Goal: Task Accomplishment & Management: Complete application form

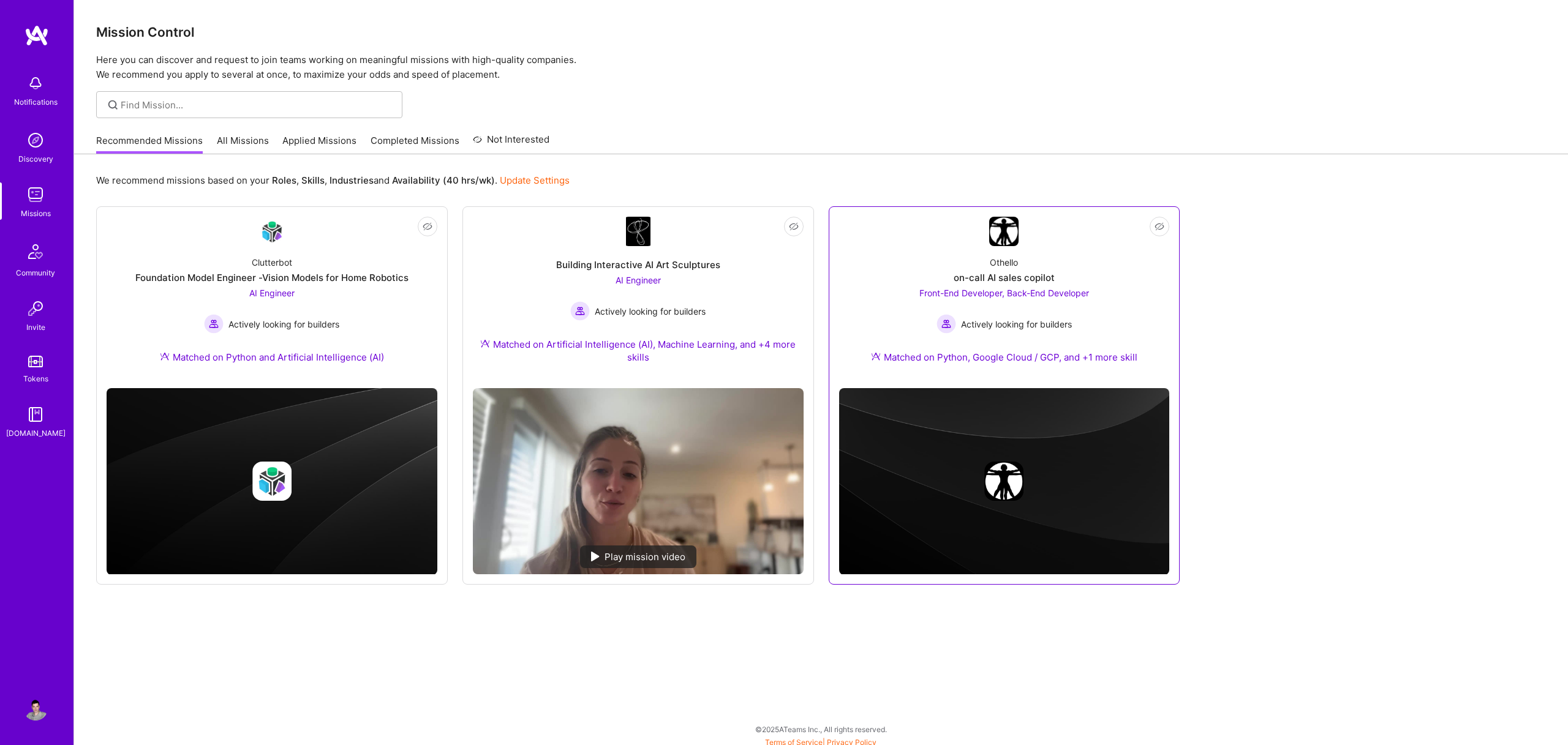
click at [1025, 288] on div "Front-End Developer, Back-End Developer Actively looking for builders" at bounding box center [1004, 310] width 170 height 47
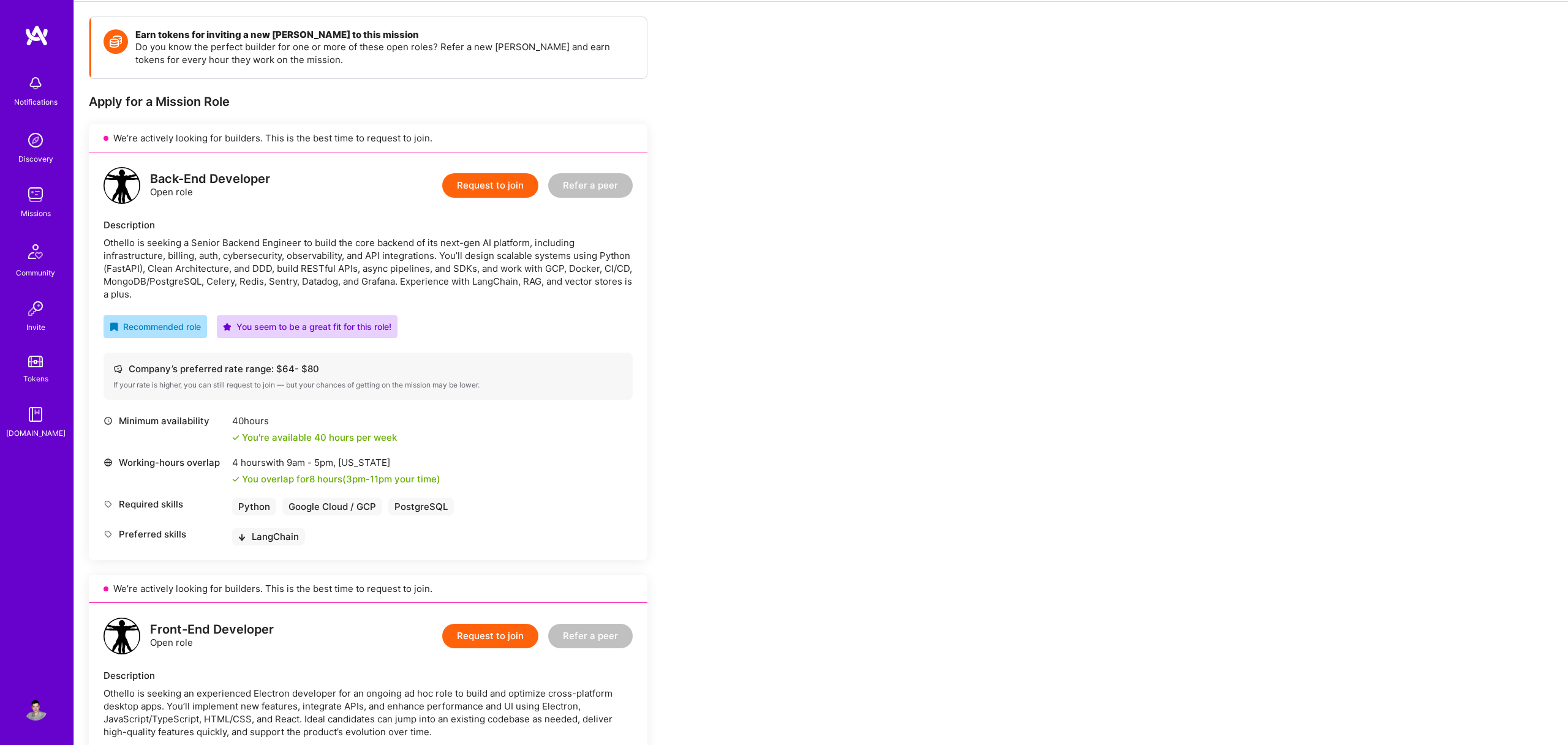
scroll to position [152, 0]
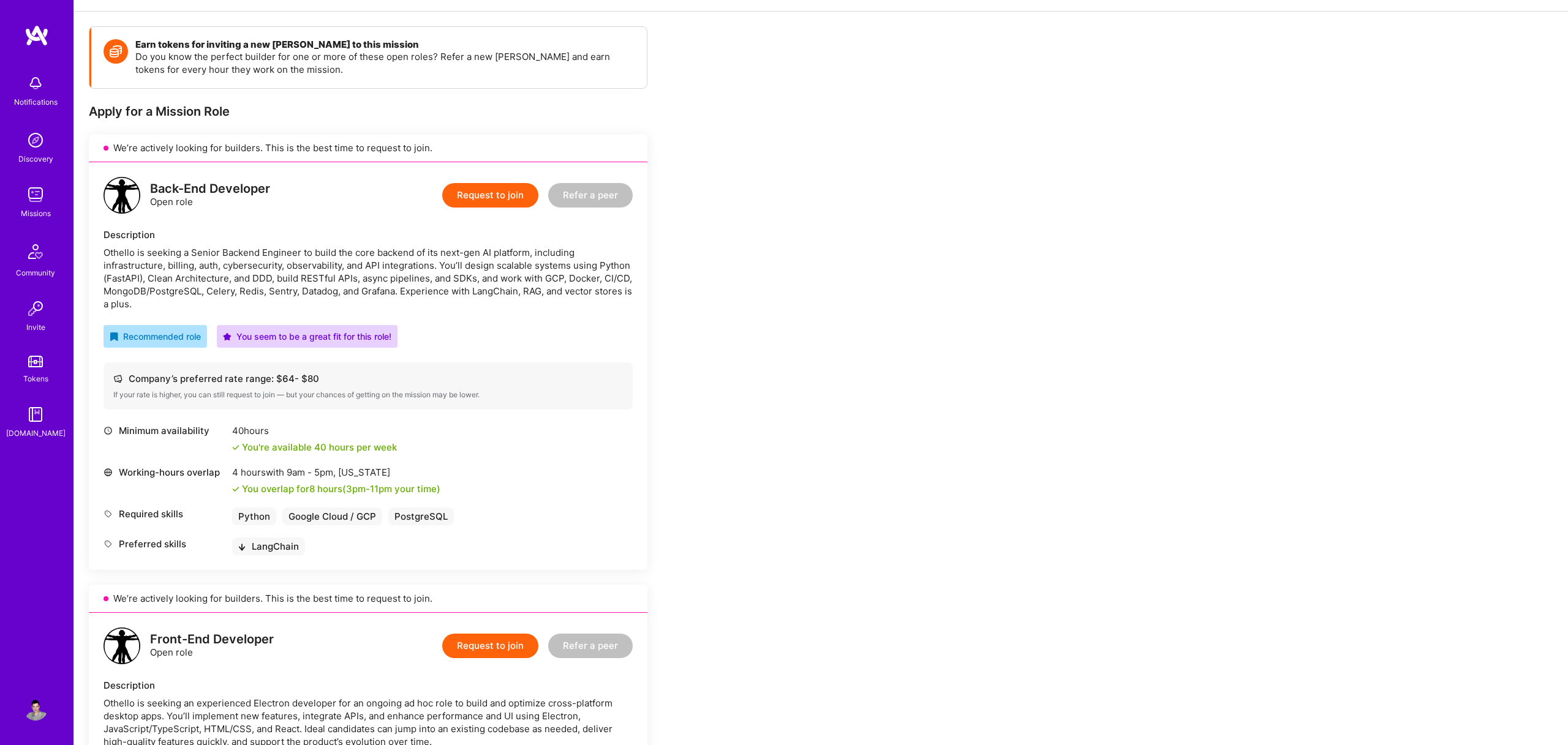
click at [495, 199] on button "Request to join" at bounding box center [490, 195] width 96 height 24
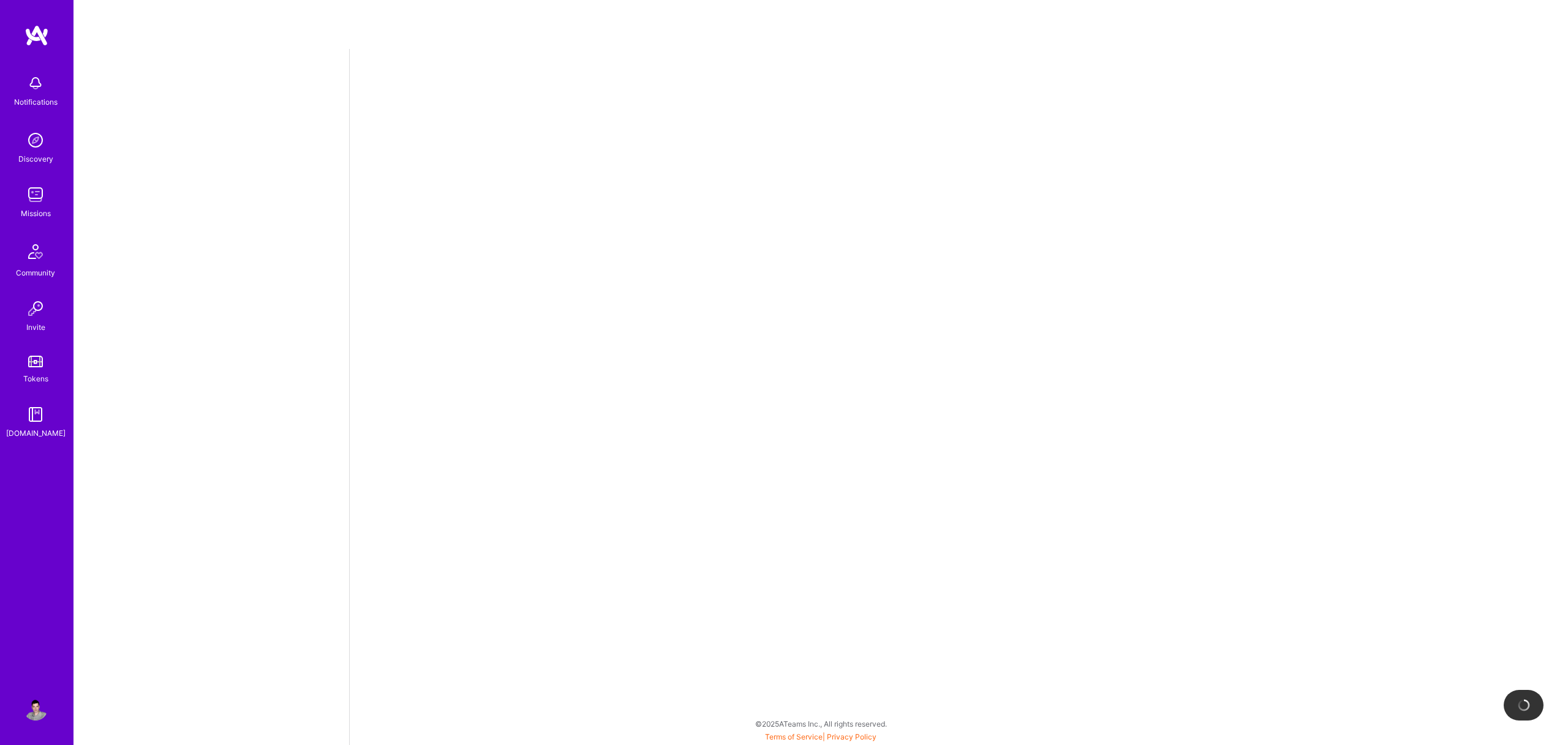
select select "US"
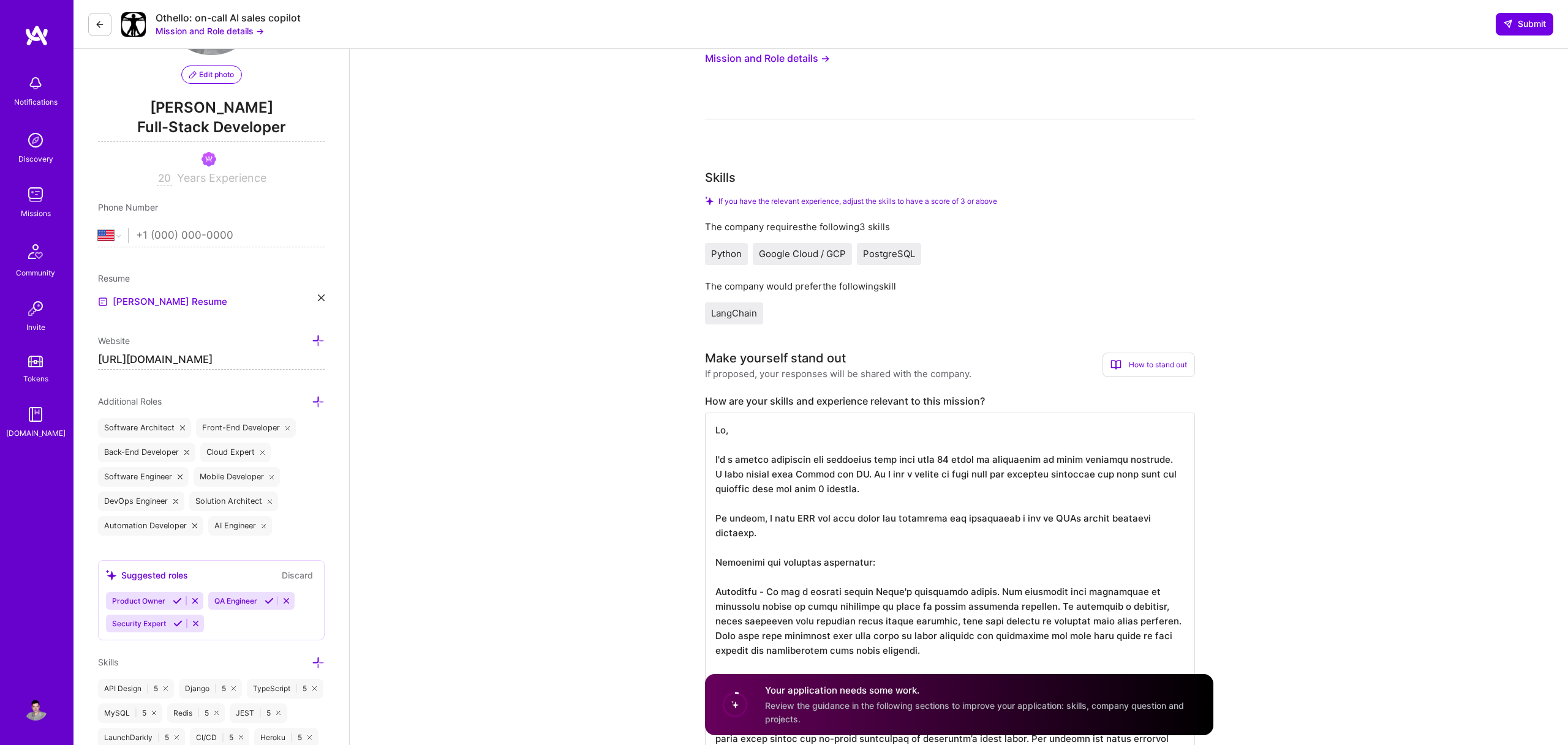
scroll to position [92, 0]
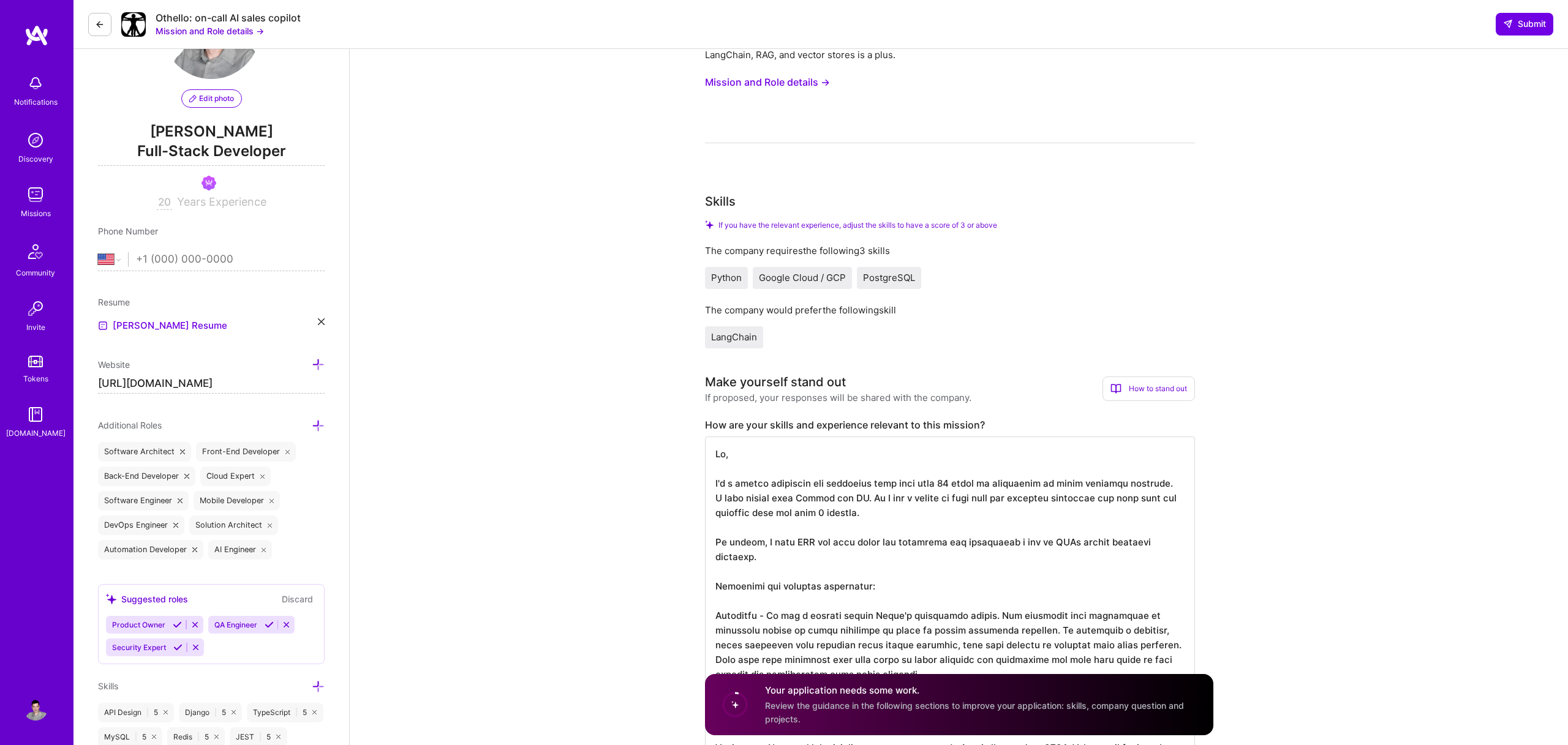
click at [799, 544] on textarea at bounding box center [950, 682] width 490 height 490
click at [955, 543] on textarea at bounding box center [950, 682] width 490 height 490
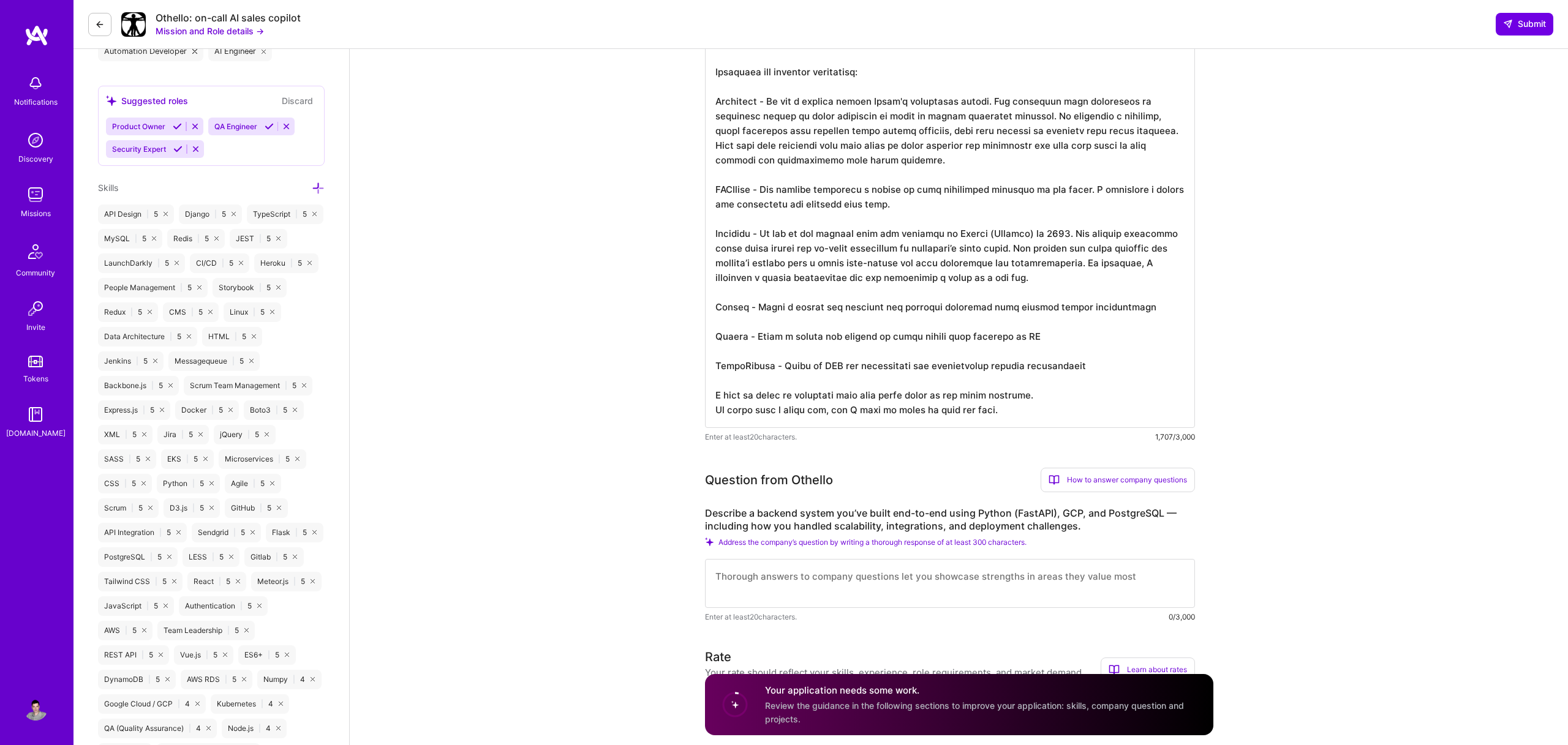
scroll to position [656, 0]
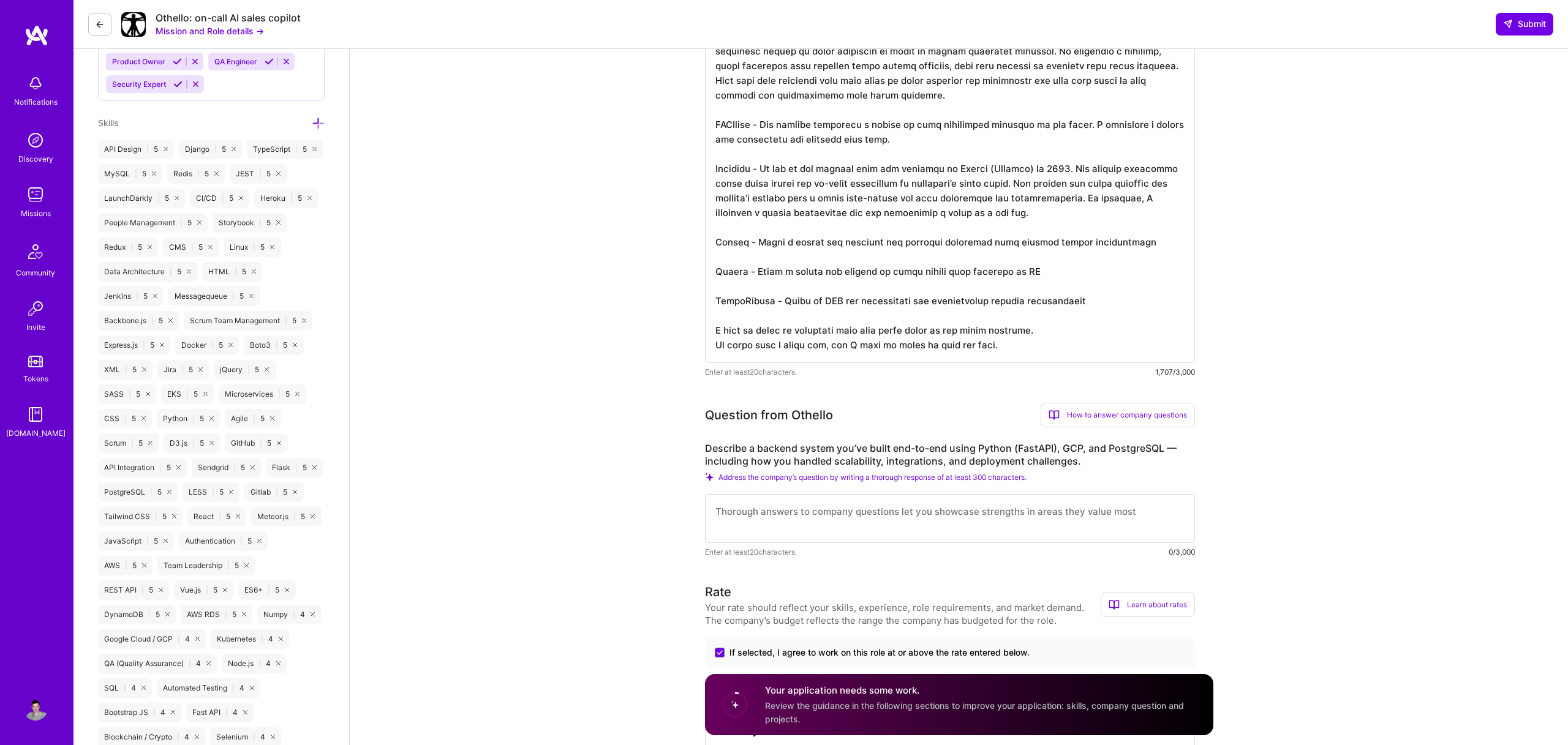
type textarea "Hi, I'm a senior fullstack web developer with more than 20 years of experience …"
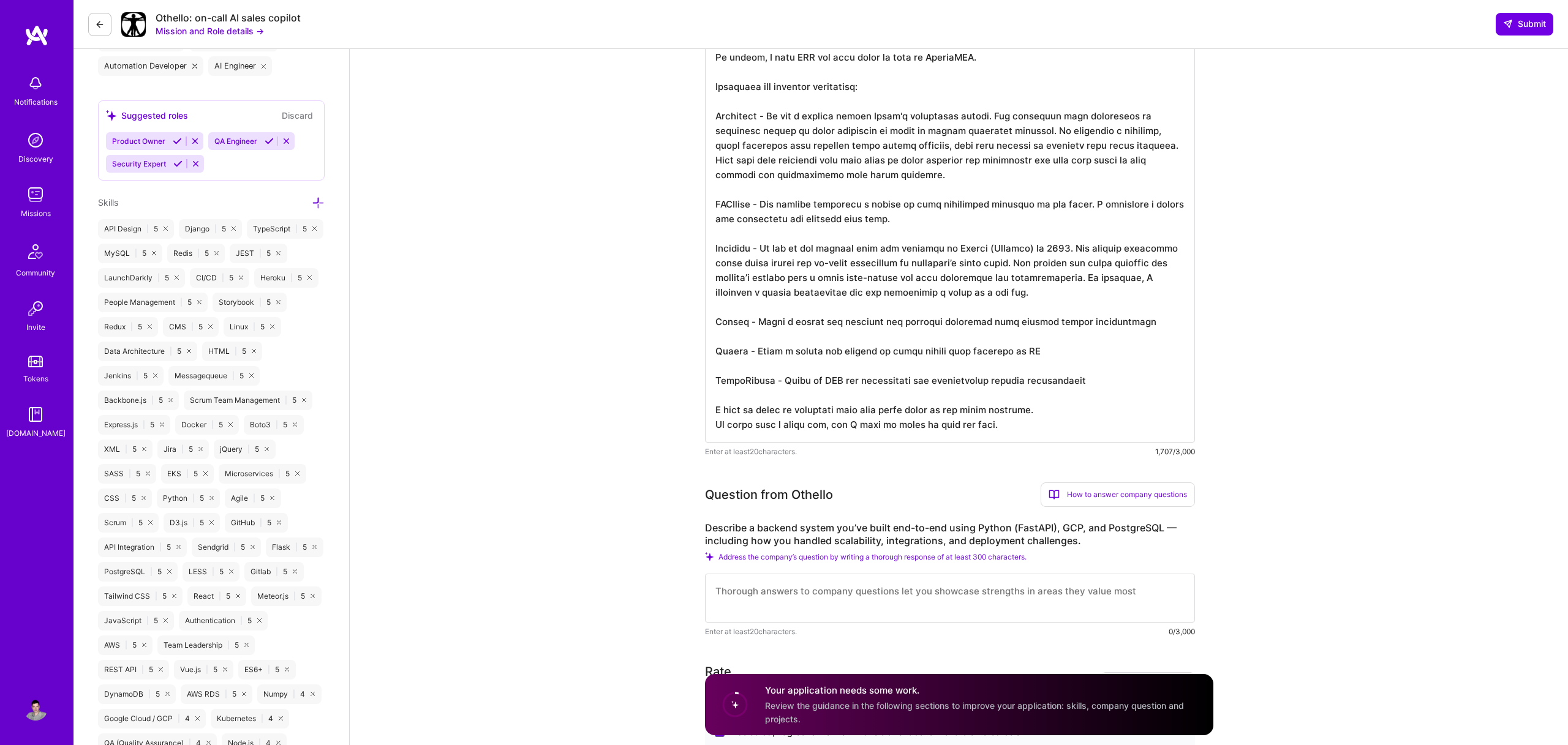
scroll to position [684, 0]
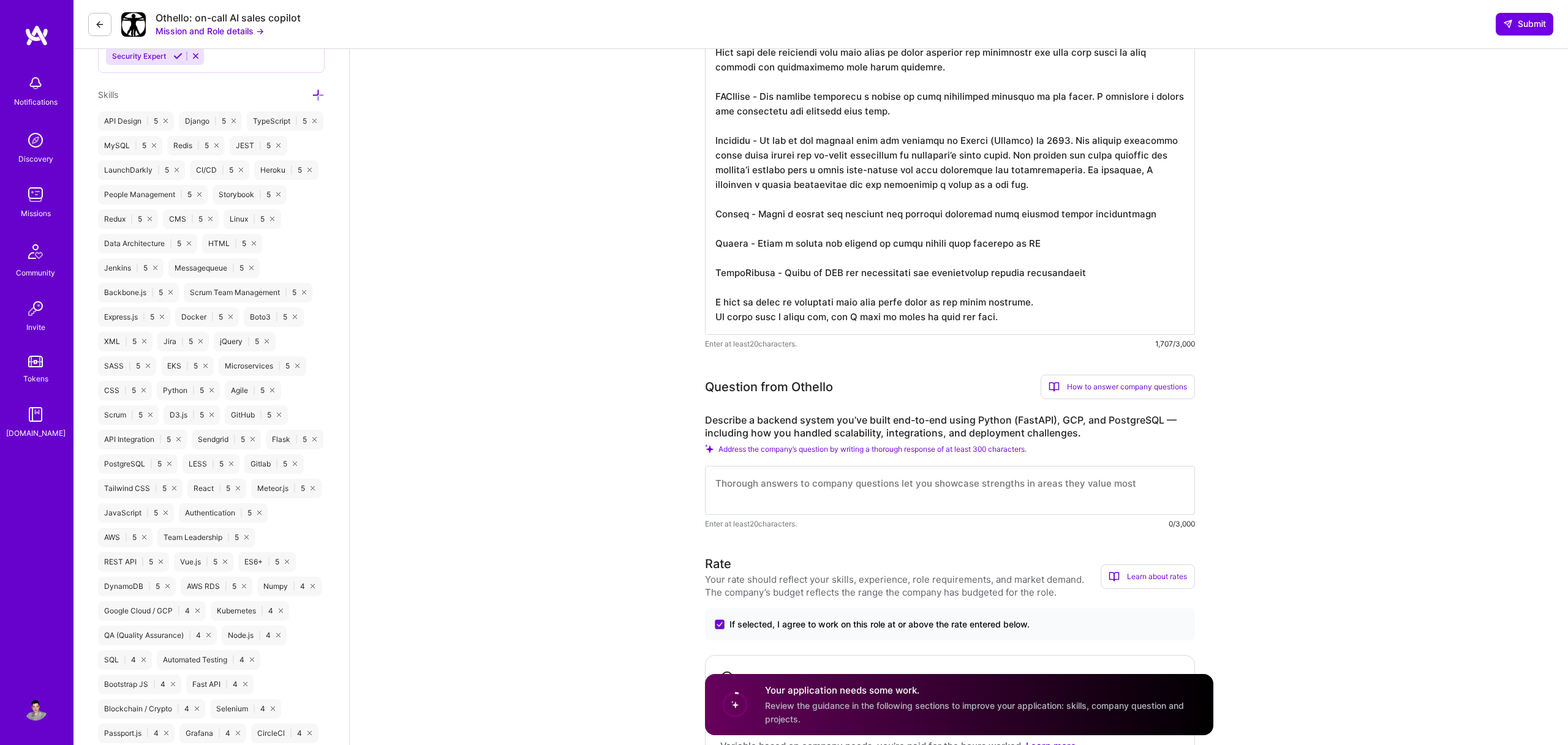
click at [719, 507] on textarea at bounding box center [950, 490] width 490 height 49
click at [752, 484] on textarea at bounding box center [950, 490] width 490 height 49
click at [834, 179] on textarea at bounding box center [950, 90] width 490 height 490
